Goal: Information Seeking & Learning: Learn about a topic

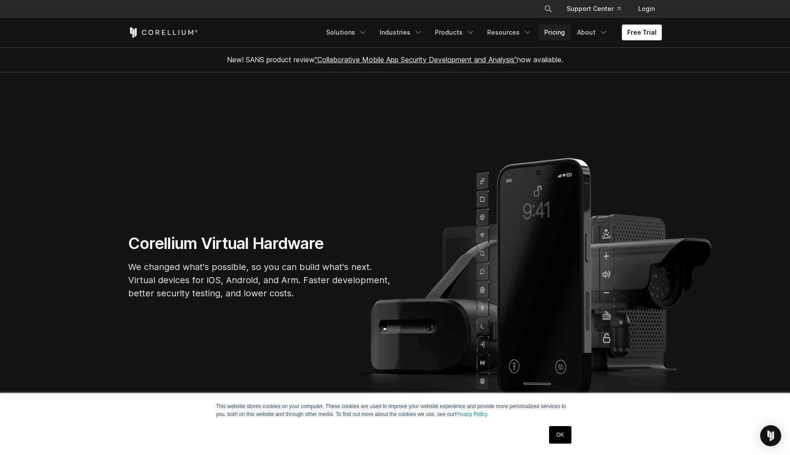
click at [566, 34] on link "Pricing" at bounding box center [554, 33] width 31 height 16
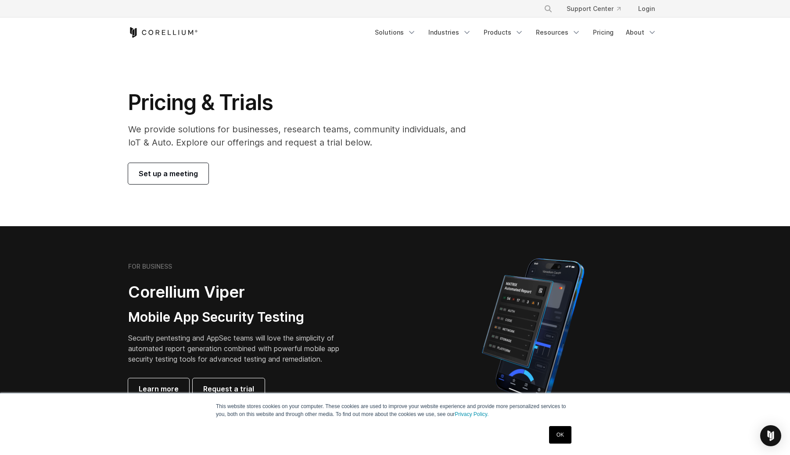
click at [174, 37] on icon "Corellium Home" at bounding box center [163, 32] width 70 height 11
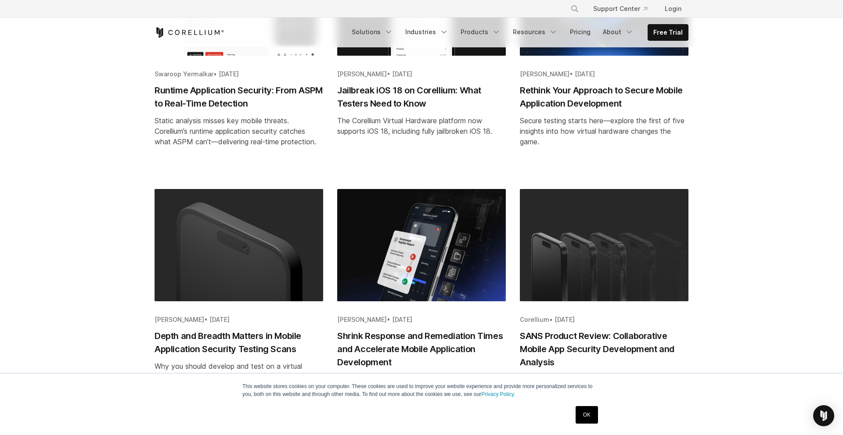
scroll to position [1291, 0]
